Goal: Find specific page/section: Find specific page/section

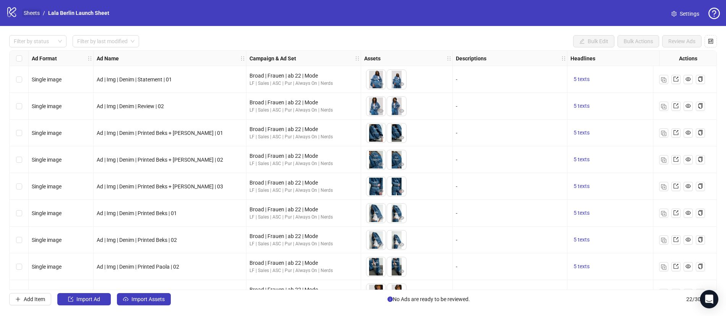
click at [26, 13] on link "Sheets" at bounding box center [31, 13] width 19 height 8
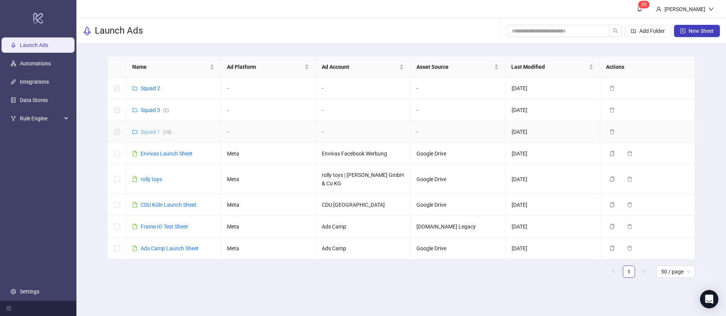
click at [149, 129] on link "Squad 1 ( 10 )" at bounding box center [156, 132] width 31 height 6
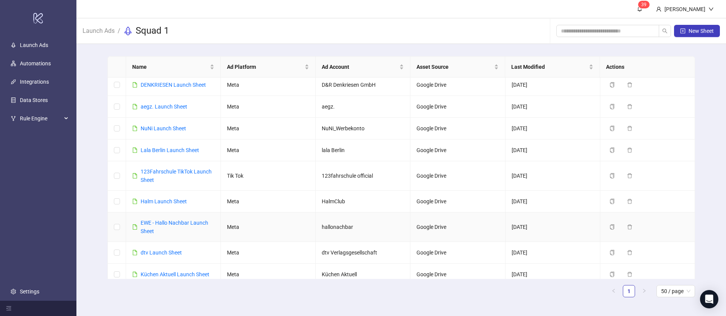
scroll to position [16, 0]
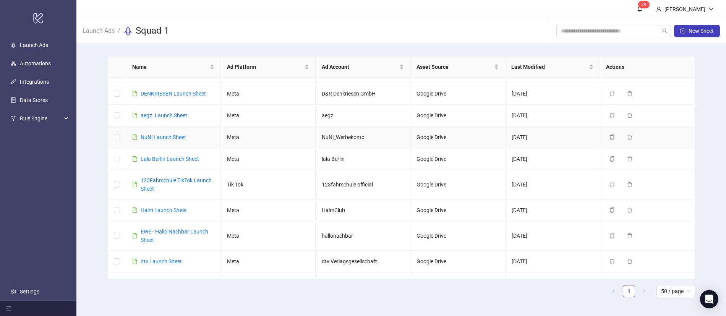
click at [162, 140] on div "NuNi Launch Sheet" at bounding box center [163, 137] width 45 height 8
click at [163, 136] on link "NuNi Launch Sheet" at bounding box center [163, 137] width 45 height 6
